Goal: Task Accomplishment & Management: Use online tool/utility

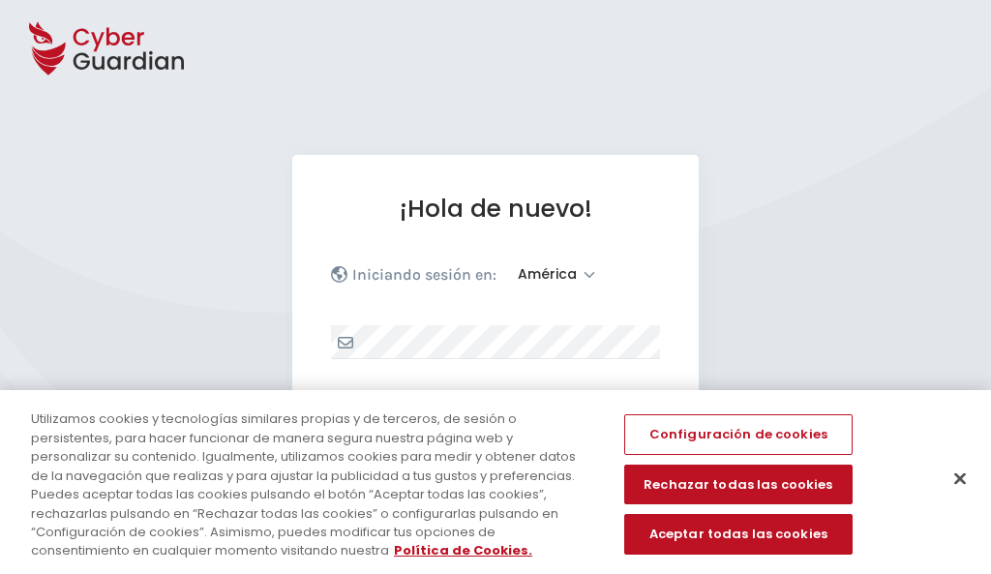
select select "América"
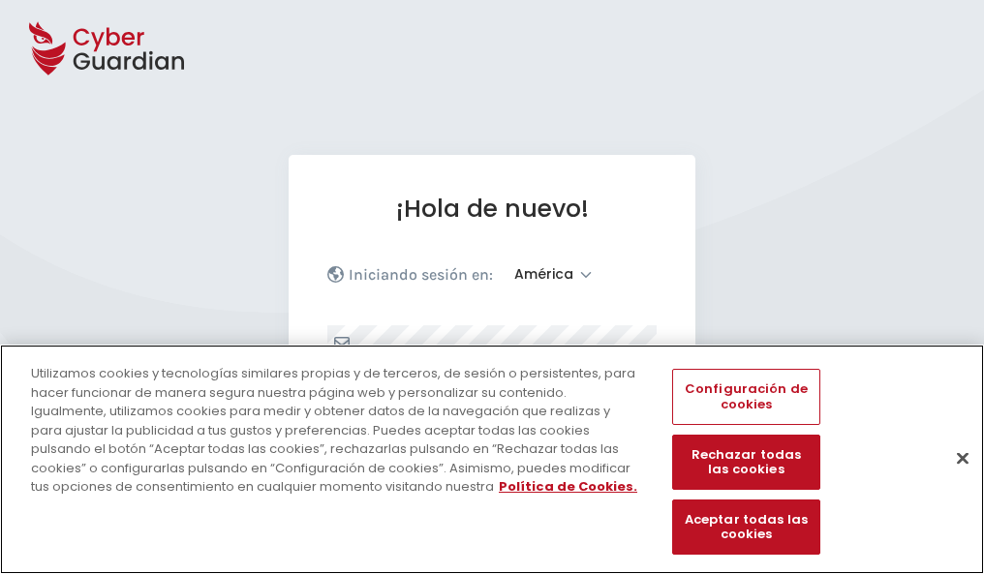
scroll to position [253, 0]
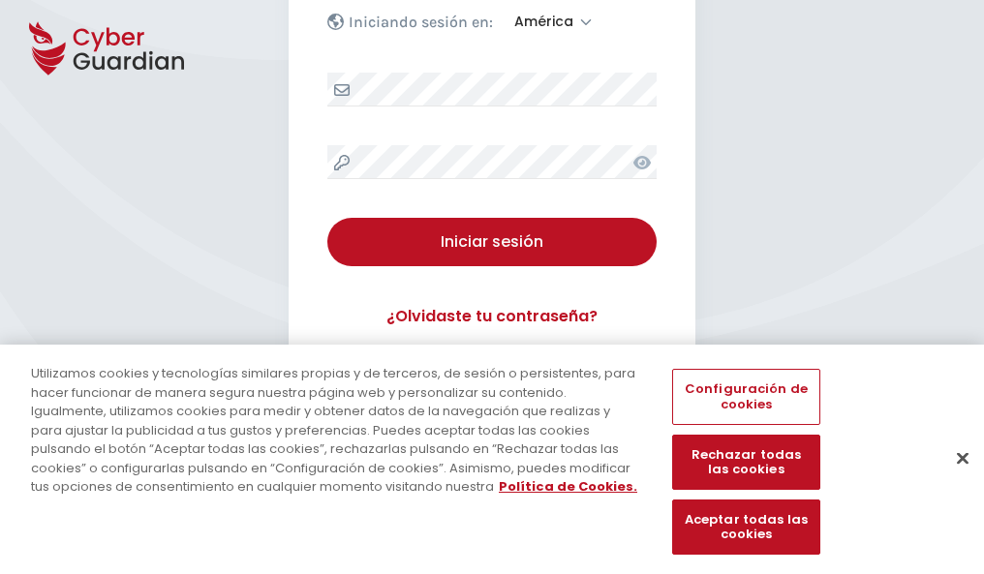
click at [953, 478] on button "Cerrar" at bounding box center [962, 458] width 43 height 43
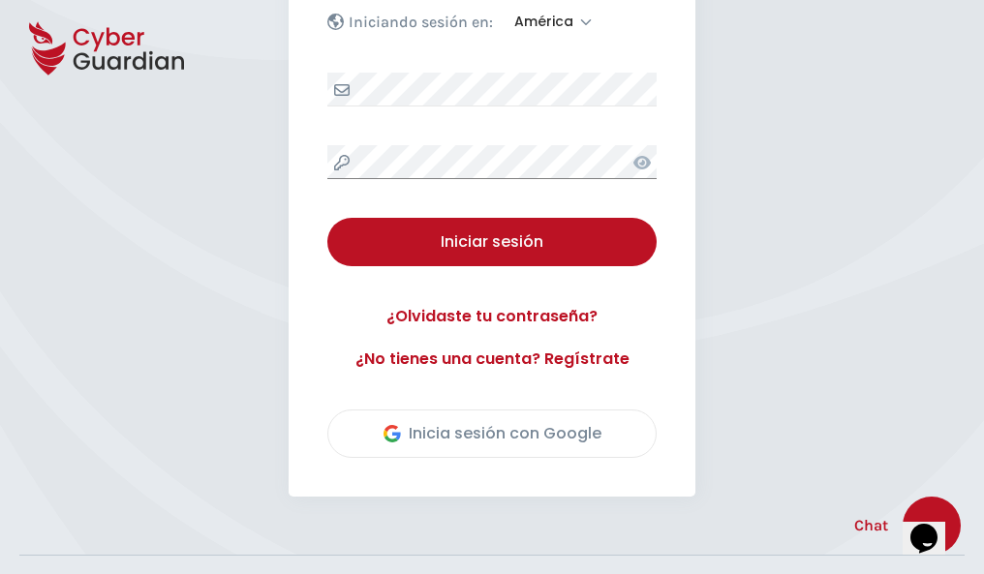
scroll to position [440, 0]
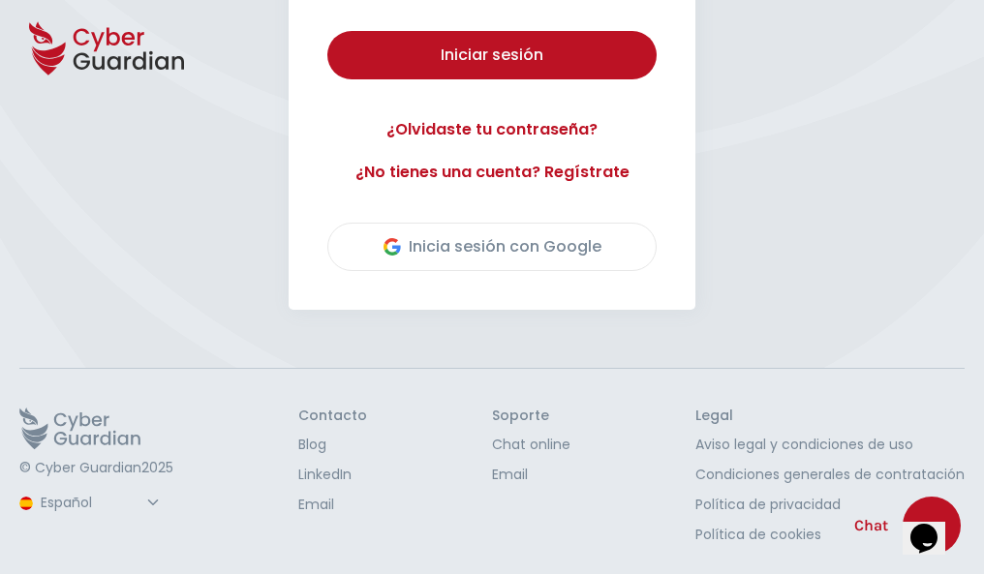
click at [327, 31] on button "Iniciar sesión" at bounding box center [491, 55] width 329 height 48
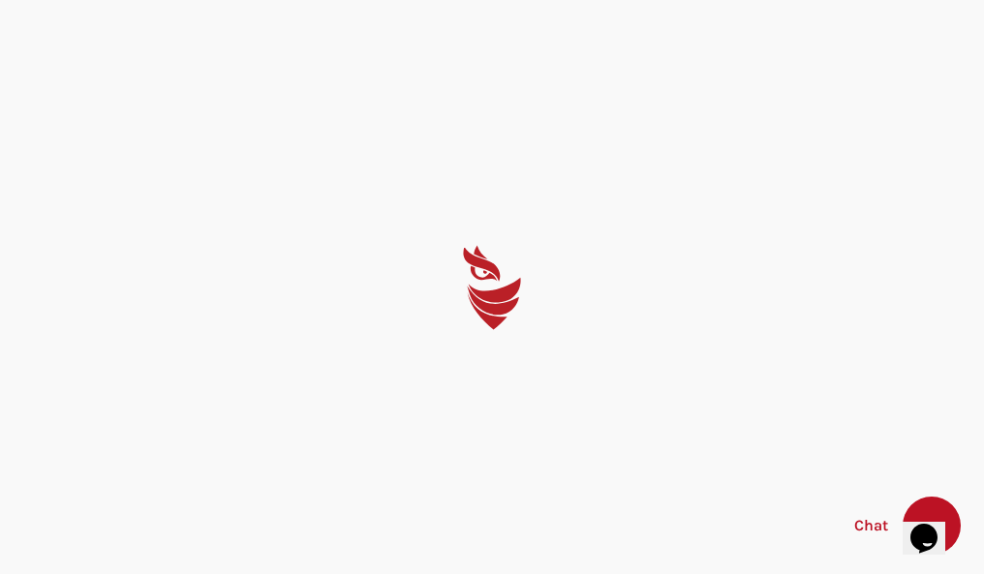
scroll to position [0, 0]
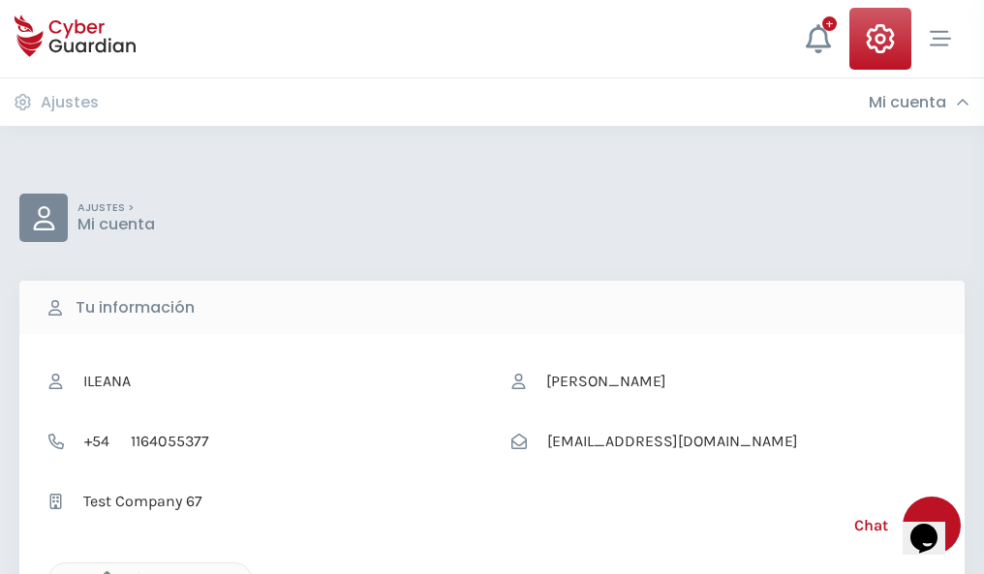
click at [102, 572] on icon "button" at bounding box center [102, 579] width 16 height 16
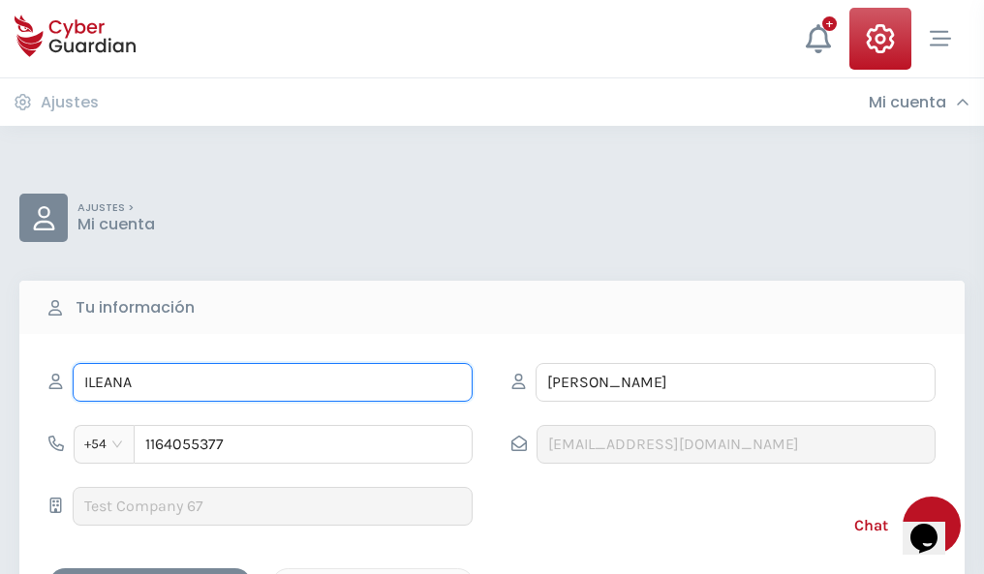
click at [272, 382] on input "ILEANA" at bounding box center [273, 382] width 400 height 39
type input "I"
type input "Mercedes"
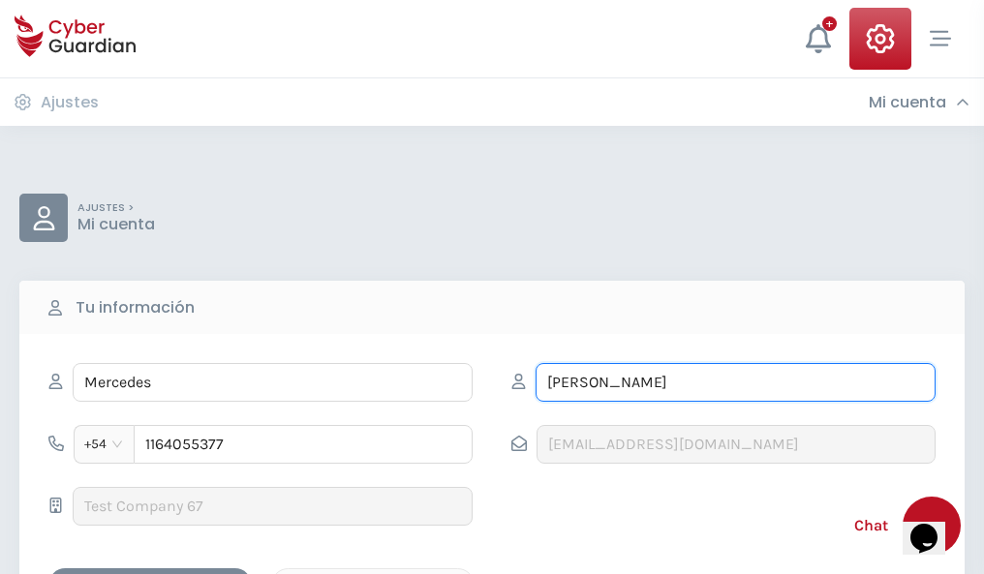
click at [735, 382] on input "CORREA" at bounding box center [735, 382] width 400 height 39
type input "C"
type input "Viana"
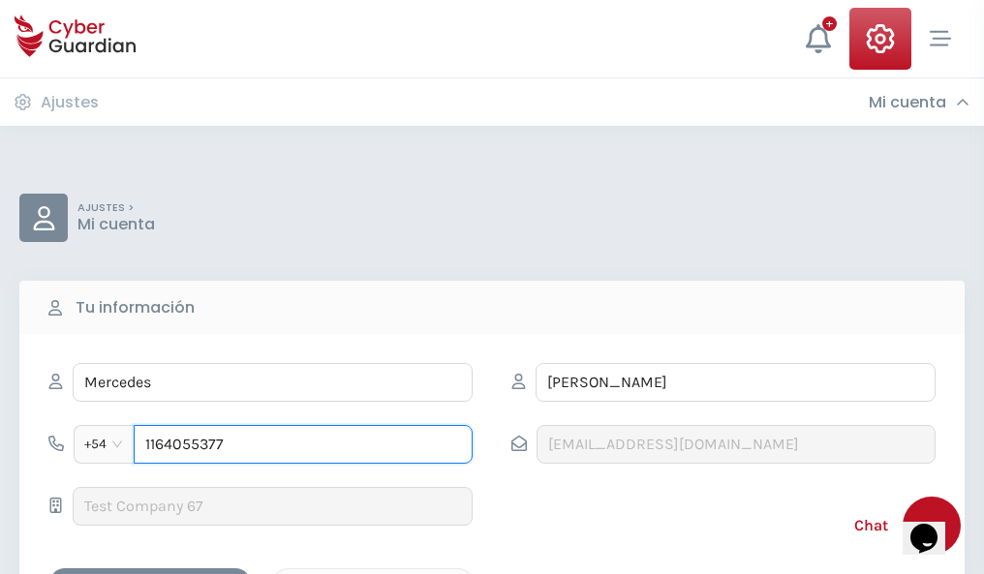
click at [303, 444] on input "1164055377" at bounding box center [303, 444] width 339 height 39
type input "1"
type input "4941261839"
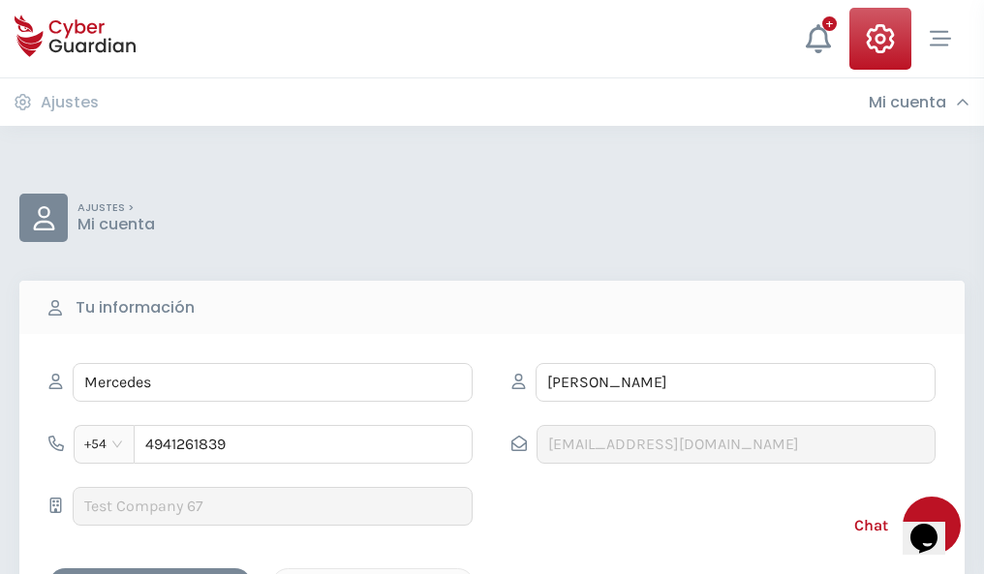
click at [373, 573] on div "Cancelar" at bounding box center [373, 585] width 172 height 24
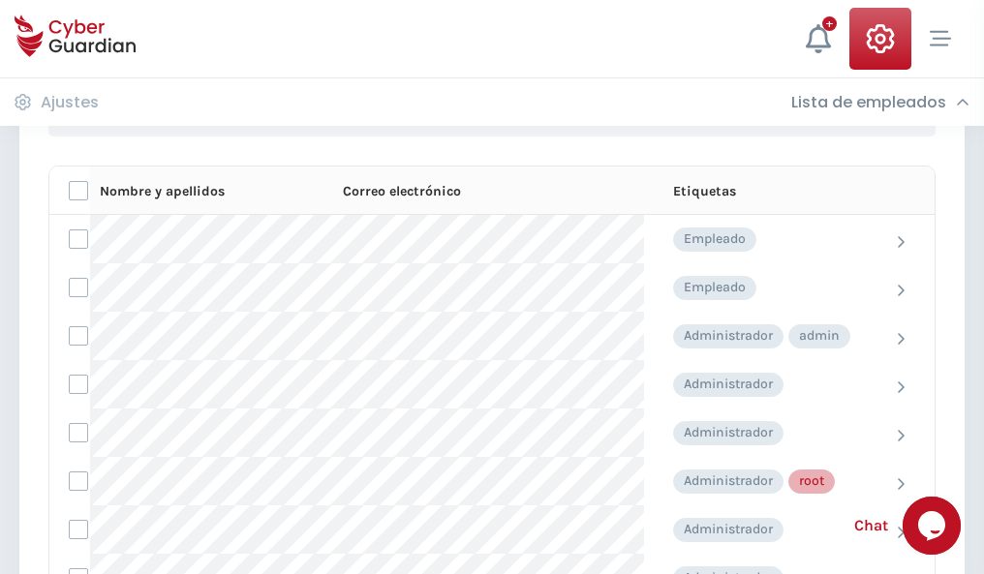
scroll to position [974, 0]
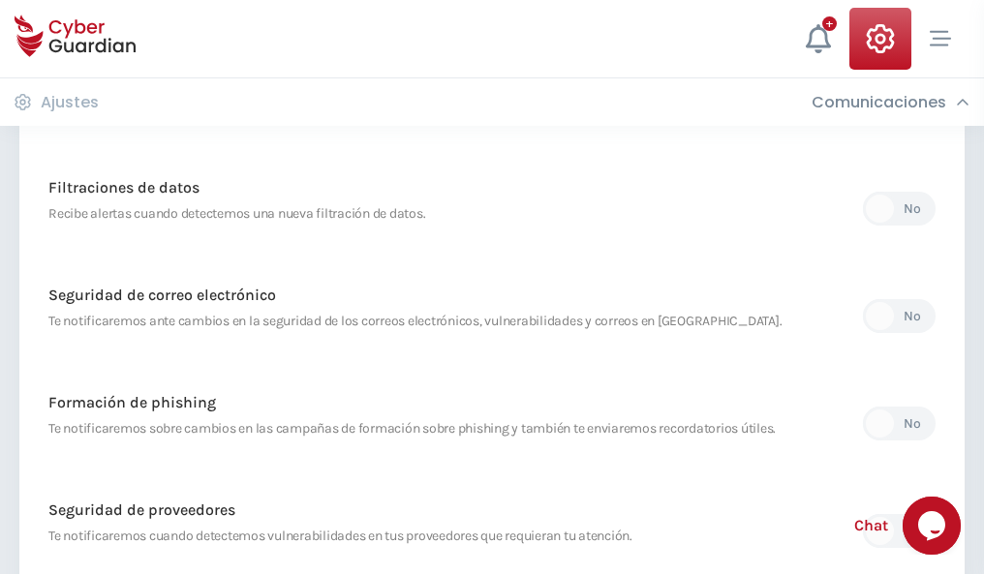
scroll to position [1020, 0]
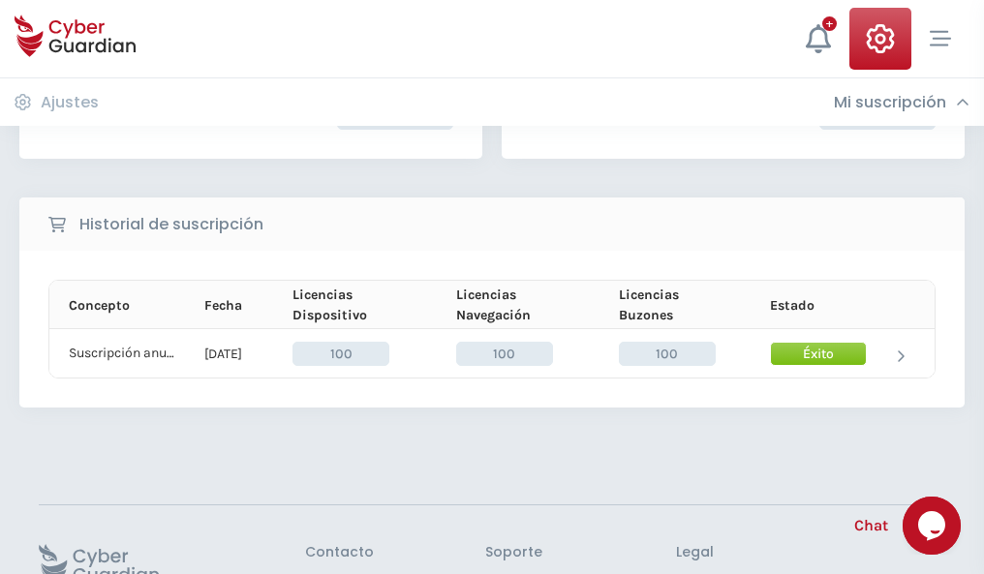
scroll to position [491, 0]
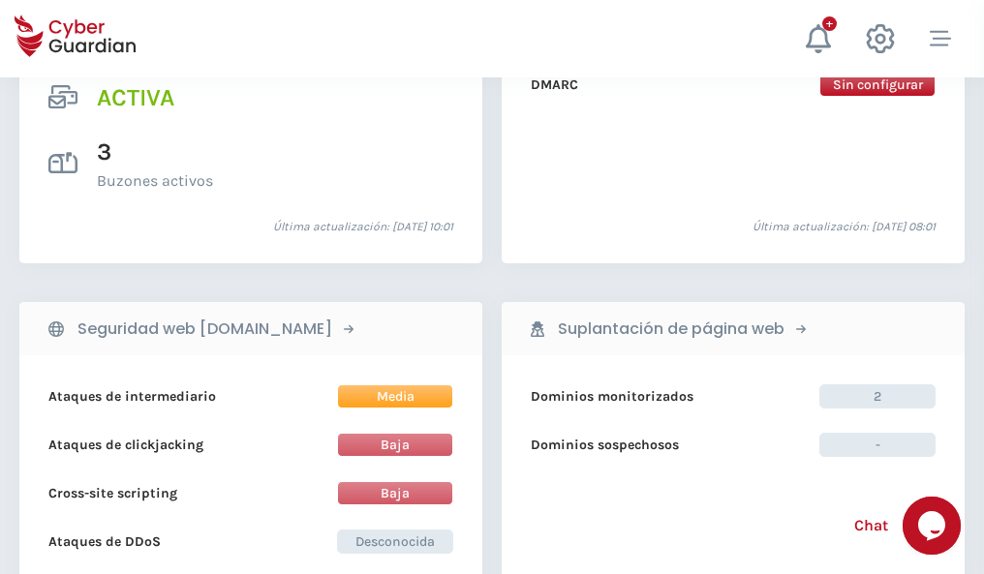
scroll to position [1968, 0]
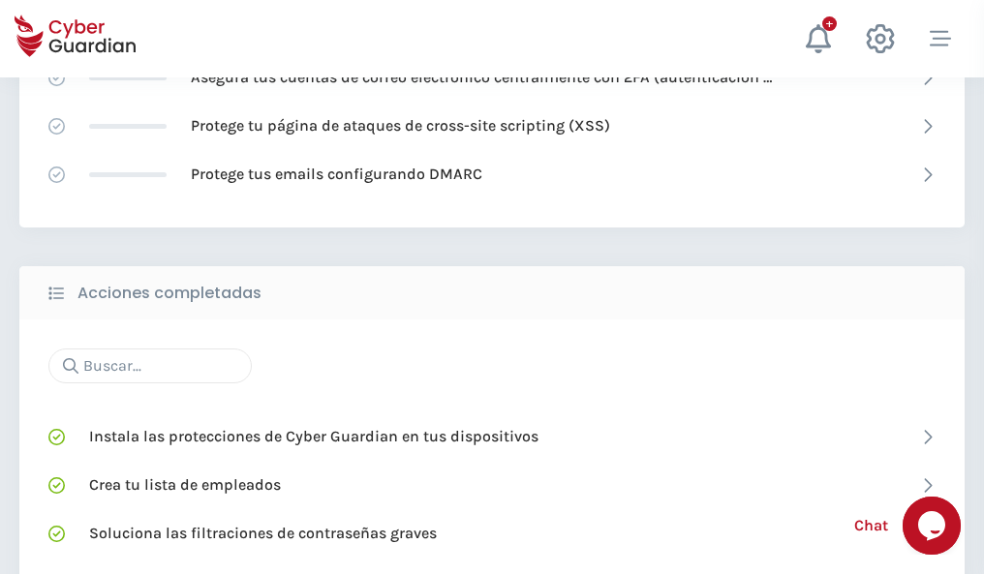
scroll to position [1290, 0]
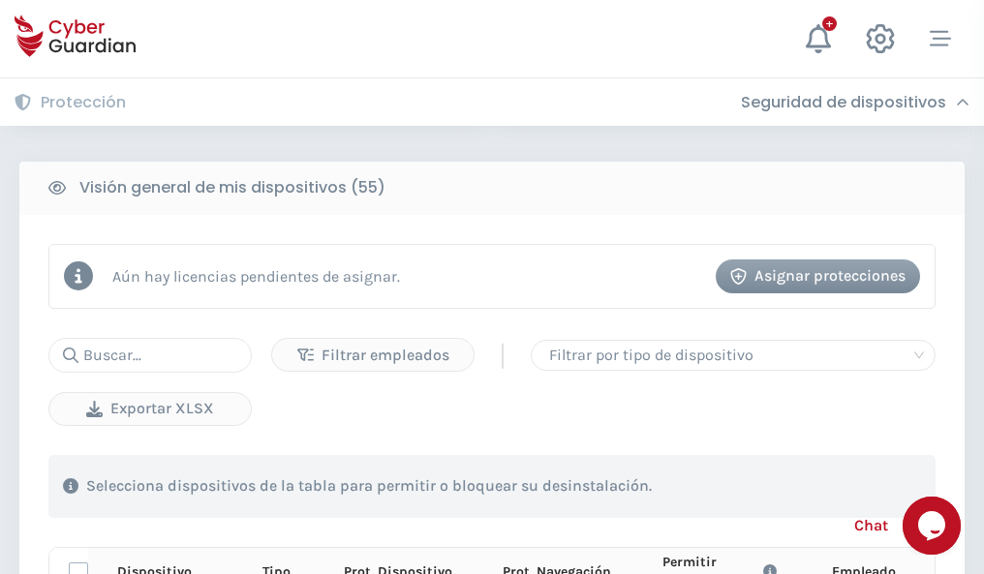
scroll to position [1711, 0]
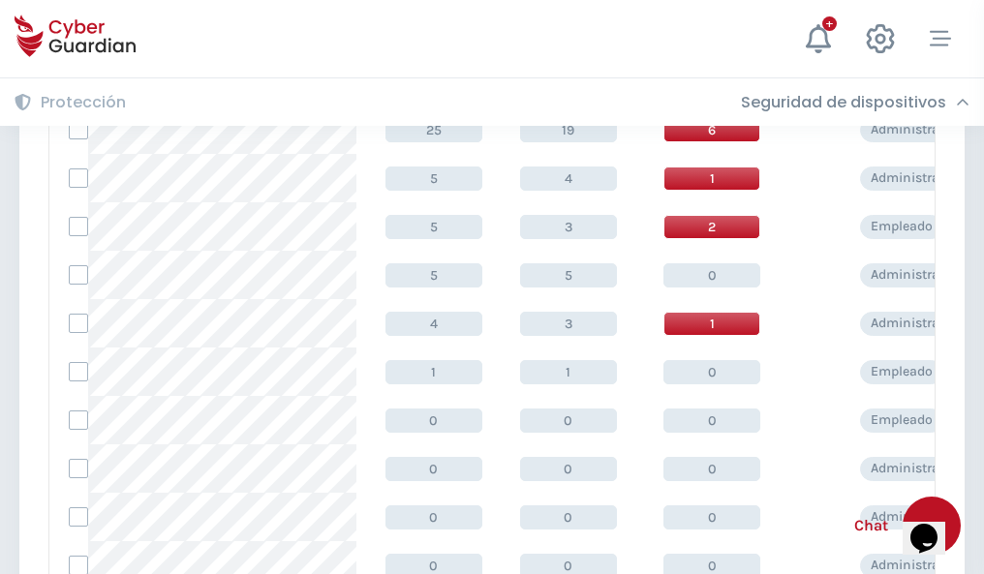
scroll to position [976, 0]
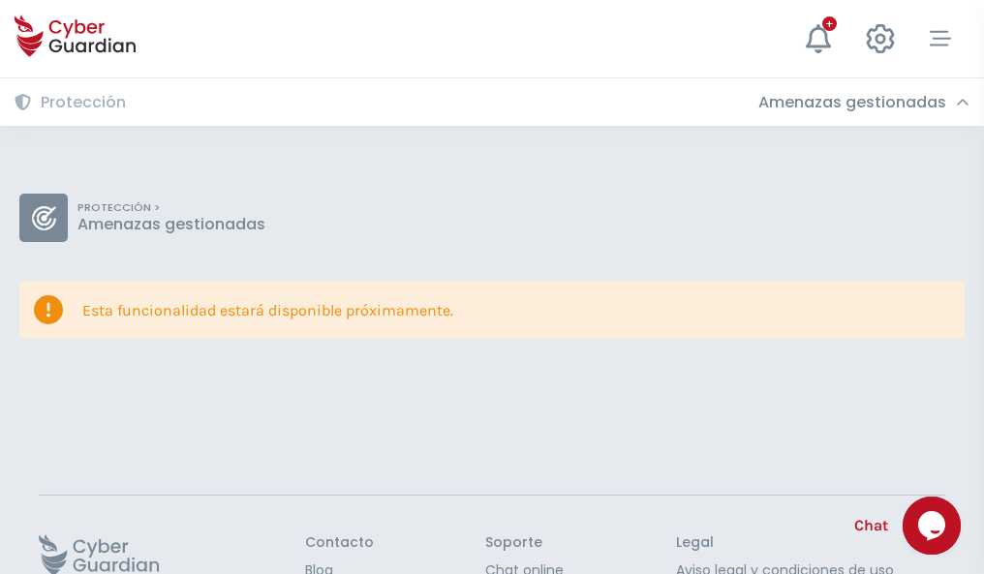
scroll to position [126, 0]
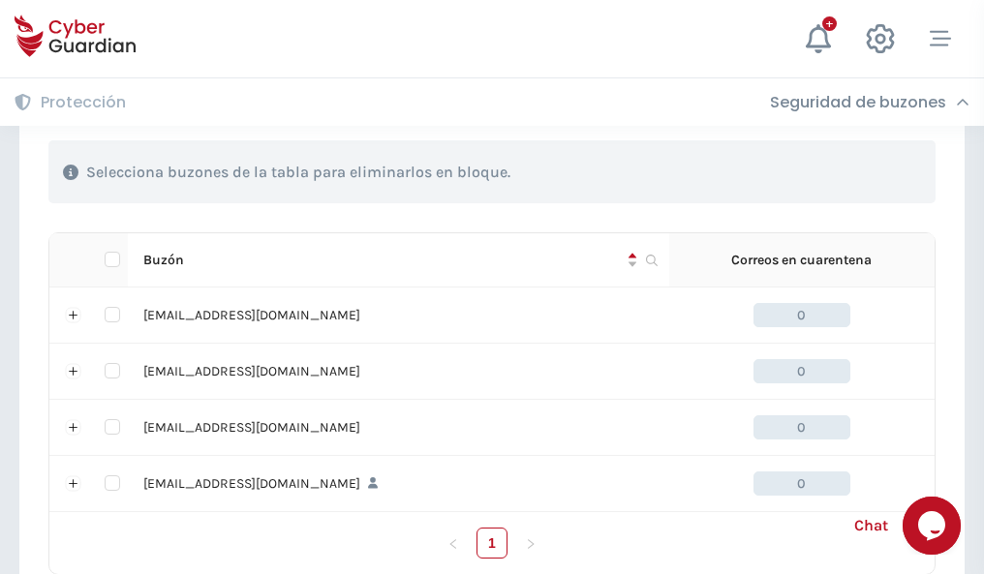
scroll to position [954, 0]
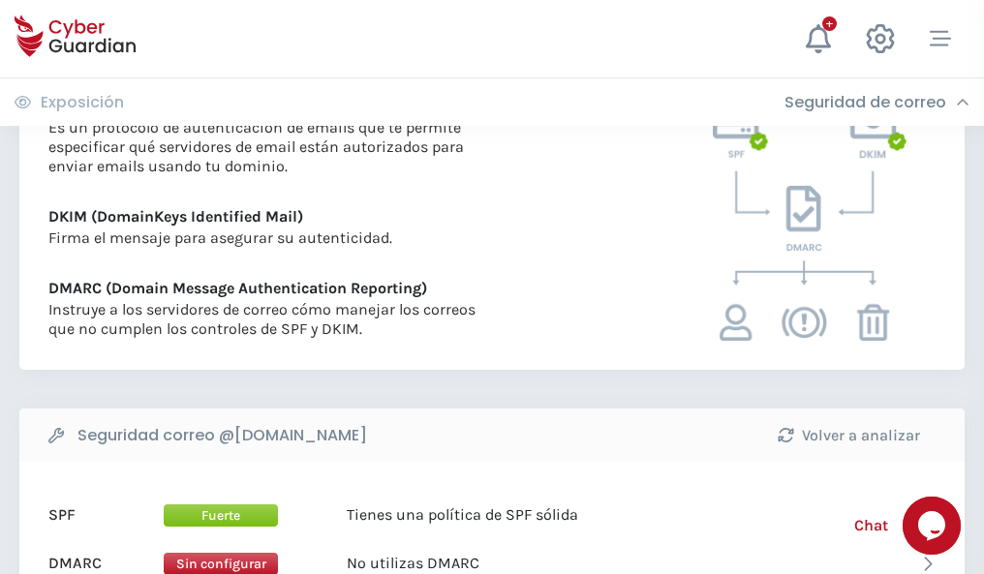
scroll to position [1045, 0]
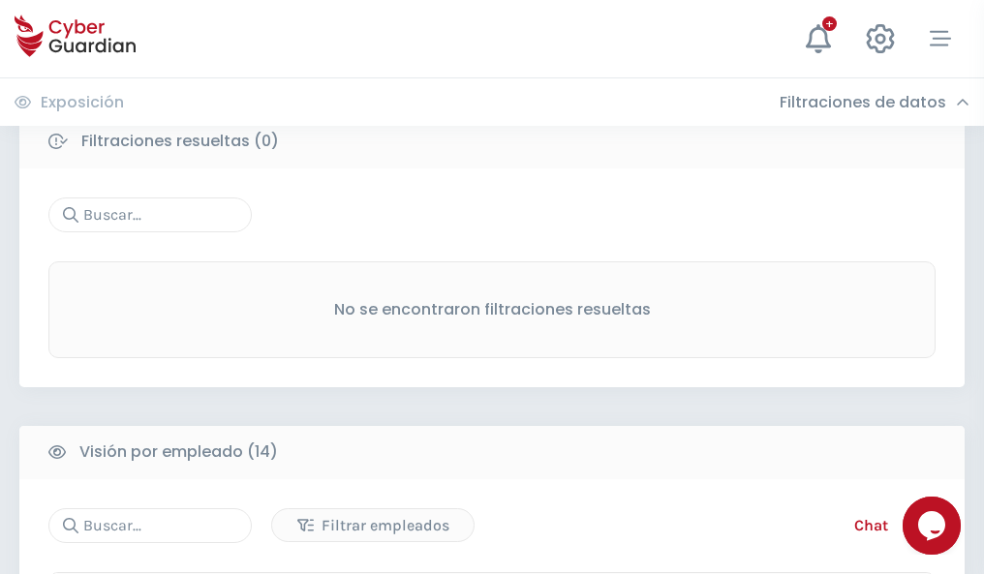
scroll to position [1749, 0]
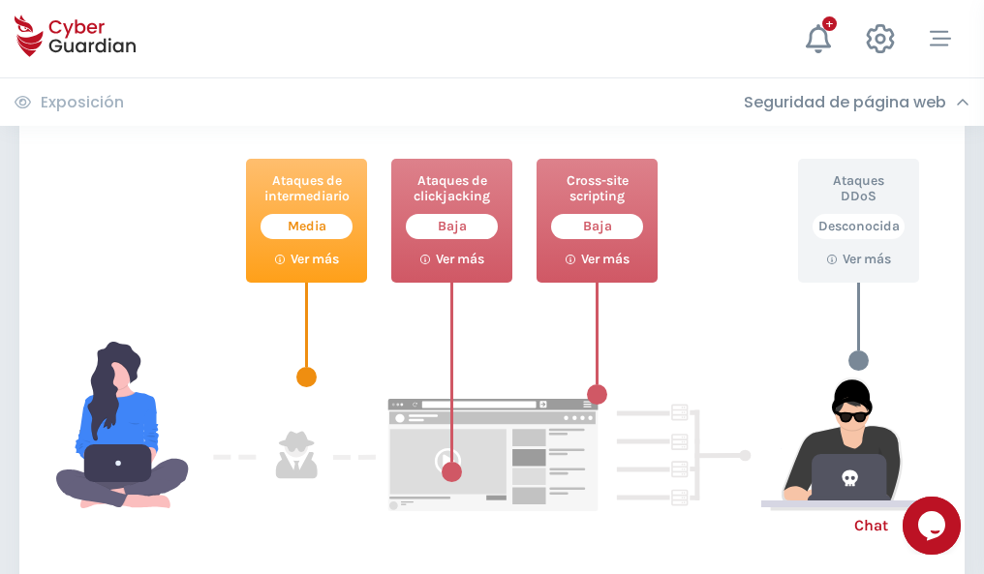
scroll to position [1054, 0]
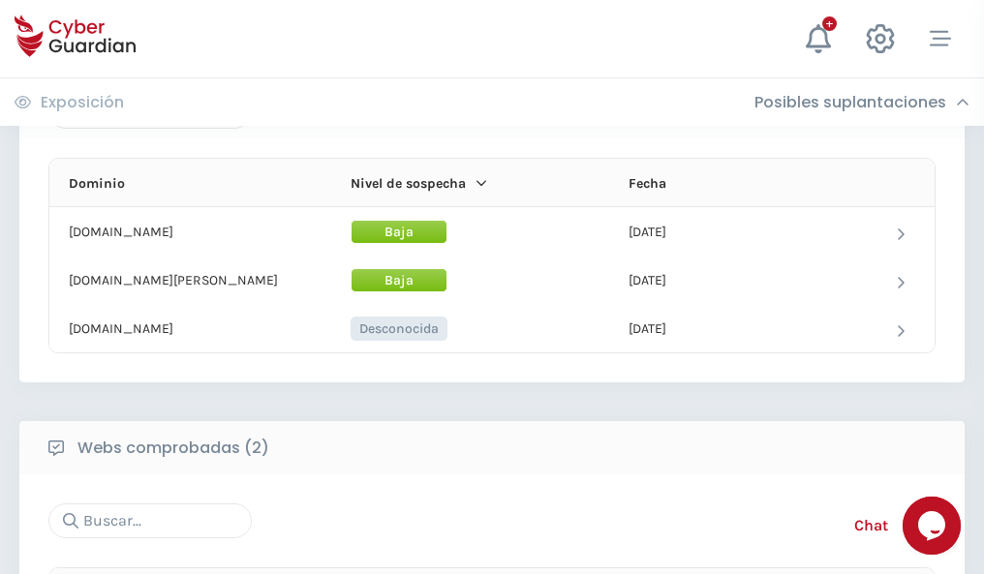
scroll to position [1162, 0]
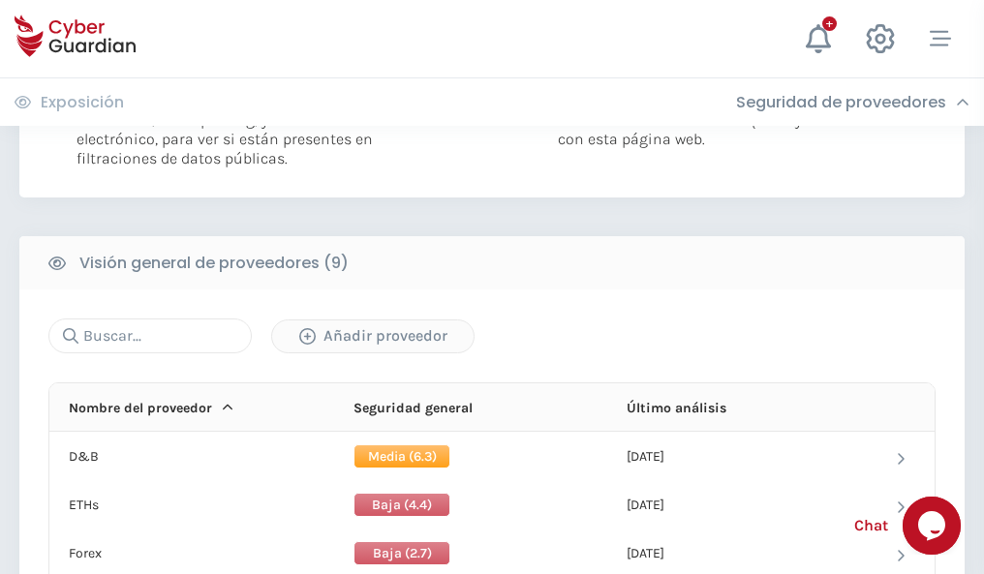
scroll to position [1393, 0]
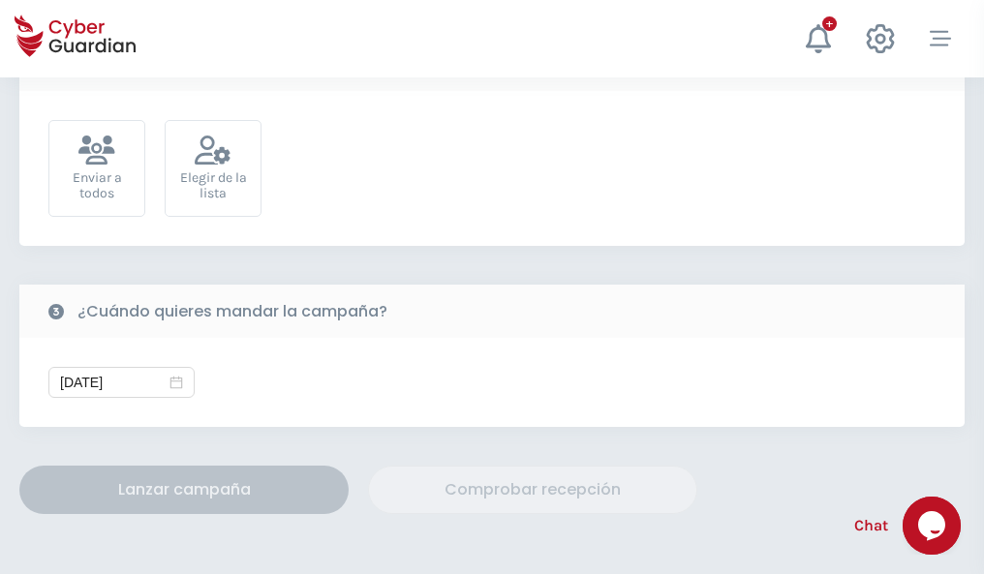
scroll to position [709, 0]
